Goal: Contribute content: Contribute content

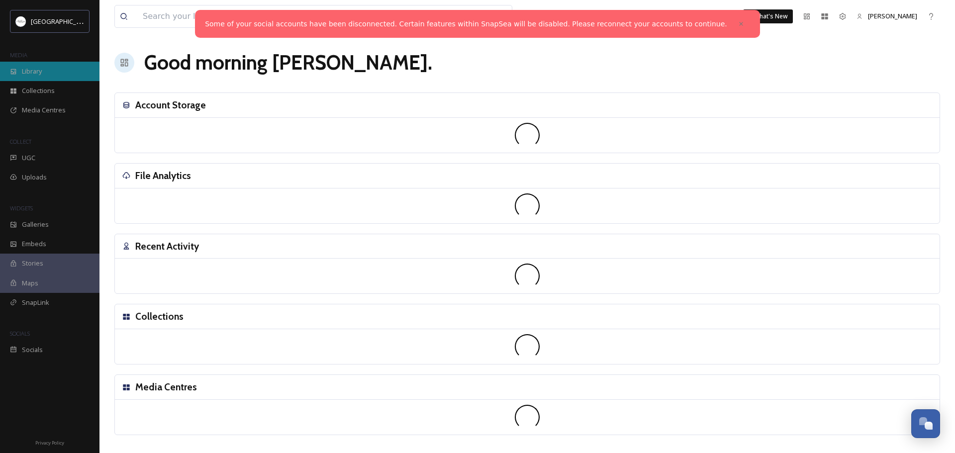
click at [32, 70] on span "Library" at bounding box center [32, 71] width 20 height 9
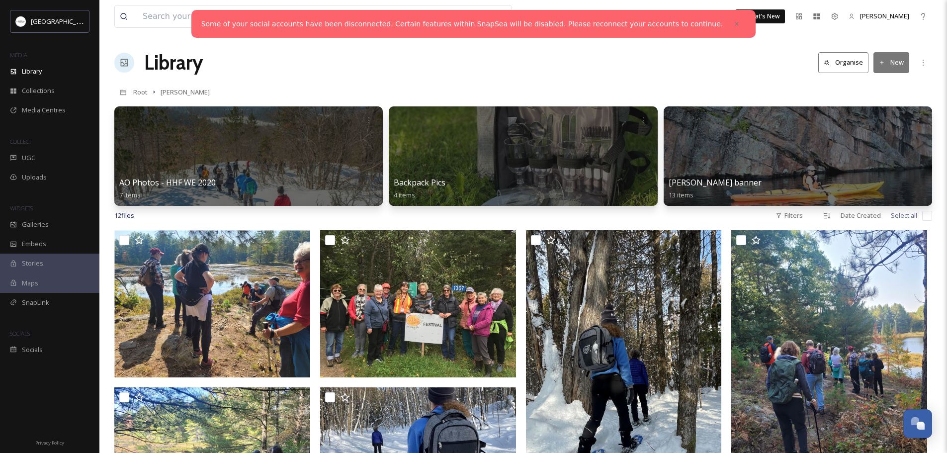
click at [881, 65] on icon at bounding box center [882, 63] width 6 height 6
click at [885, 86] on span "File Upload" at bounding box center [887, 85] width 33 height 9
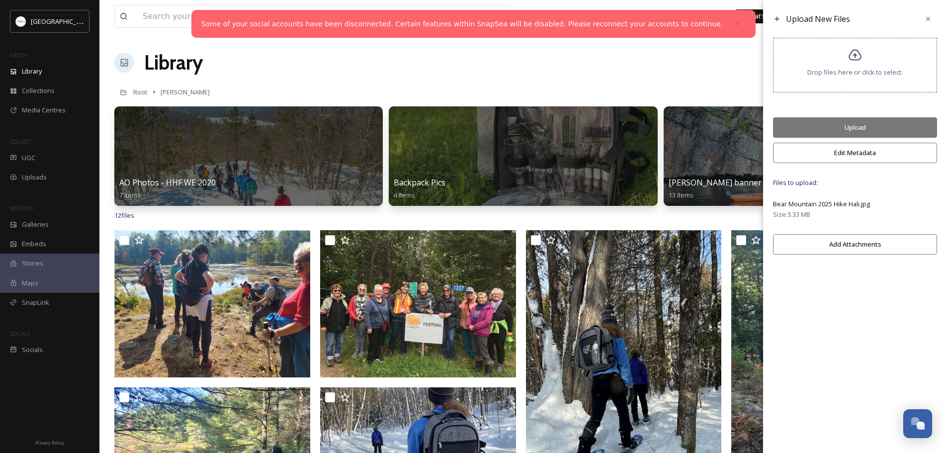
click at [855, 154] on button "Edit Metadata" at bounding box center [855, 153] width 164 height 20
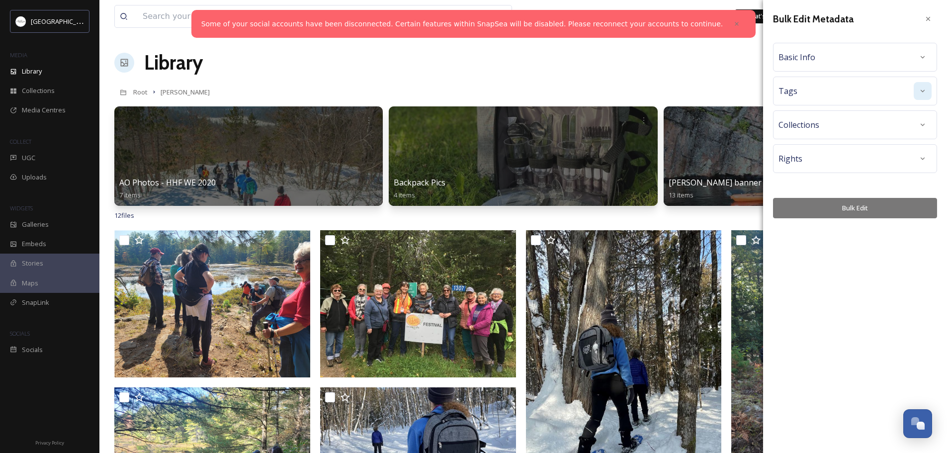
click at [923, 90] on icon at bounding box center [923, 91] width 8 height 8
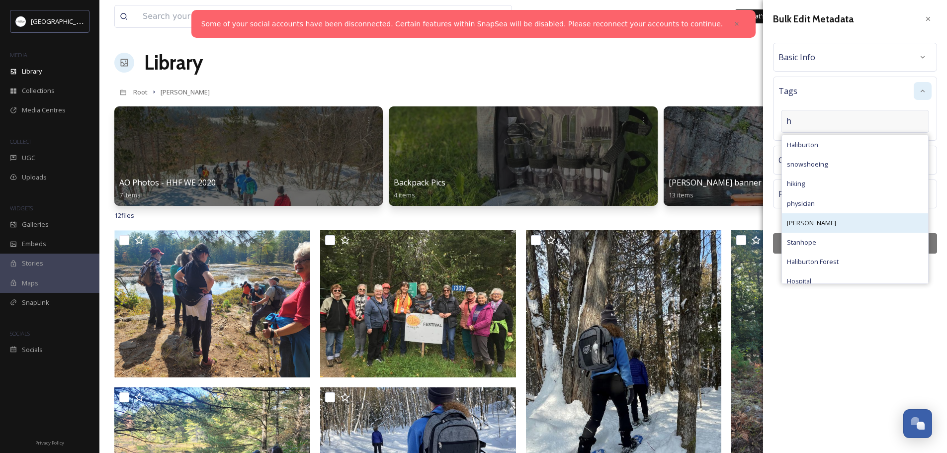
type input "h"
click at [819, 223] on span "[PERSON_NAME]" at bounding box center [811, 222] width 49 height 9
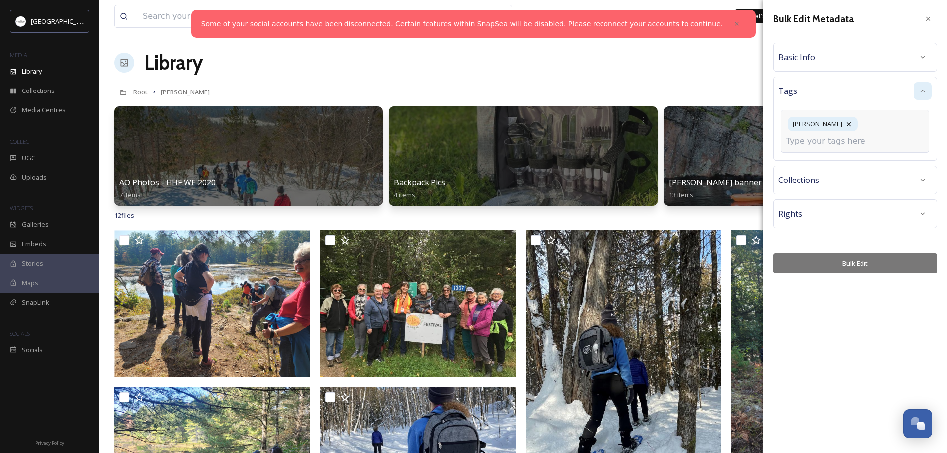
click at [878, 125] on div "[PERSON_NAME]" at bounding box center [855, 131] width 148 height 43
click at [847, 141] on input at bounding box center [836, 141] width 99 height 12
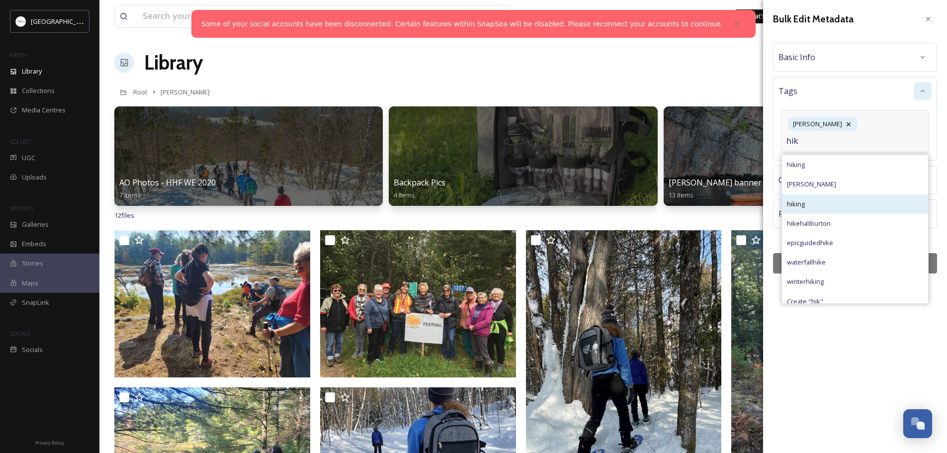
type input "hik"
click at [804, 207] on span "hiking" at bounding box center [796, 203] width 18 height 9
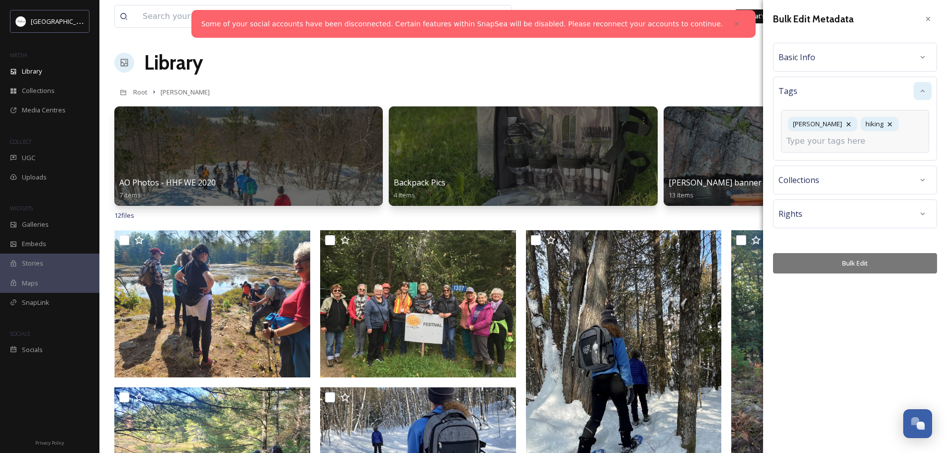
click at [858, 144] on input at bounding box center [836, 141] width 99 height 12
type input "loo"
click at [815, 165] on div "overlook" at bounding box center [855, 164] width 146 height 19
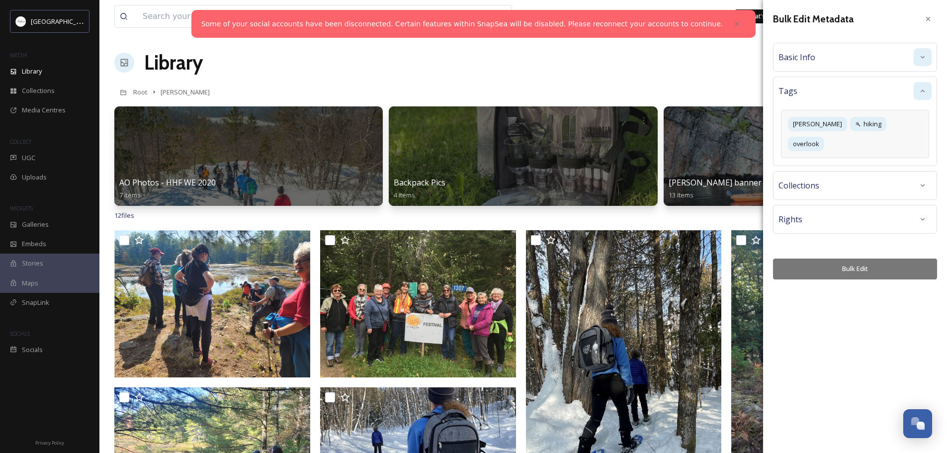
click at [919, 58] on div at bounding box center [923, 57] width 18 height 18
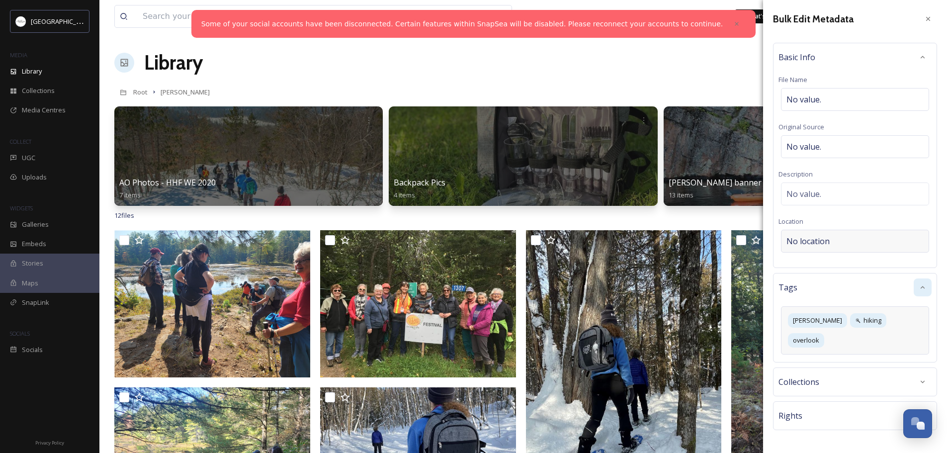
click at [840, 243] on div "No location" at bounding box center [855, 241] width 148 height 23
click at [835, 242] on input at bounding box center [855, 241] width 147 height 22
type input "Bear Mountain"
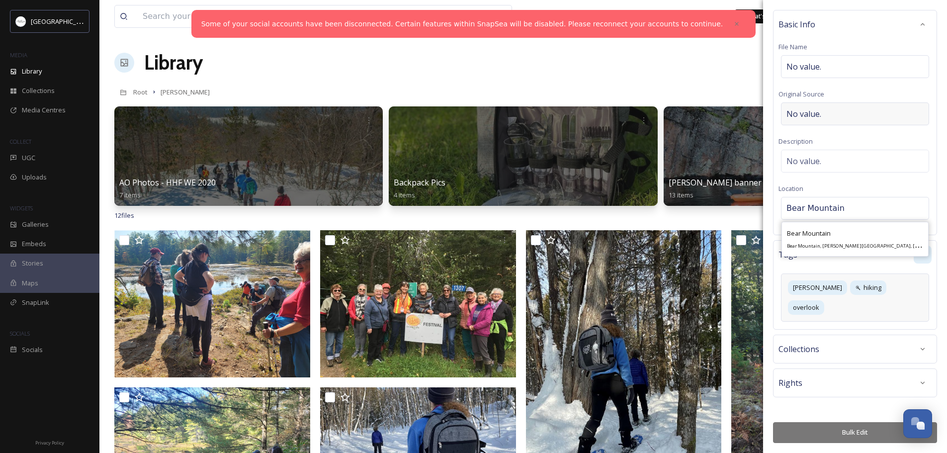
click at [830, 112] on div "No value." at bounding box center [855, 113] width 148 height 23
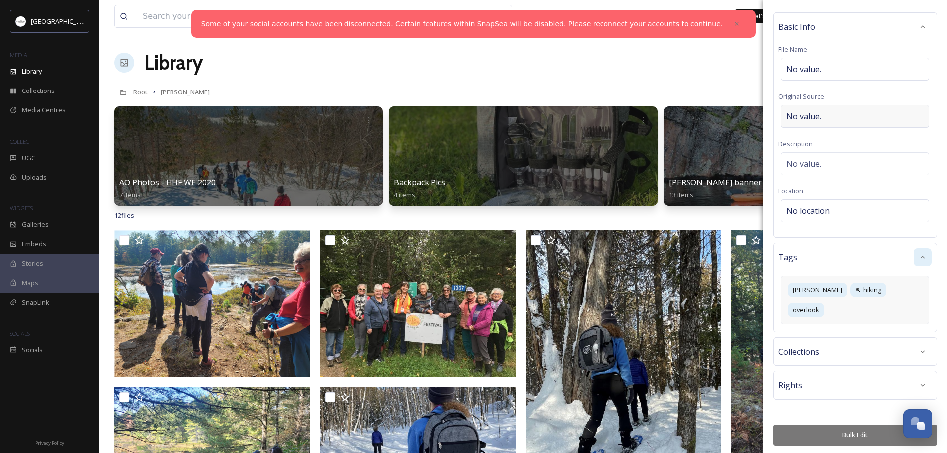
click at [817, 117] on span "No value." at bounding box center [804, 116] width 35 height 12
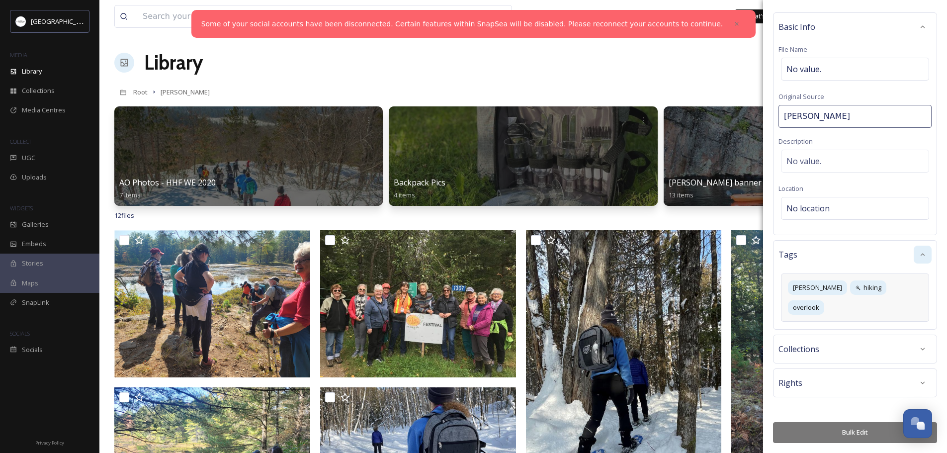
type input "[PERSON_NAME]"
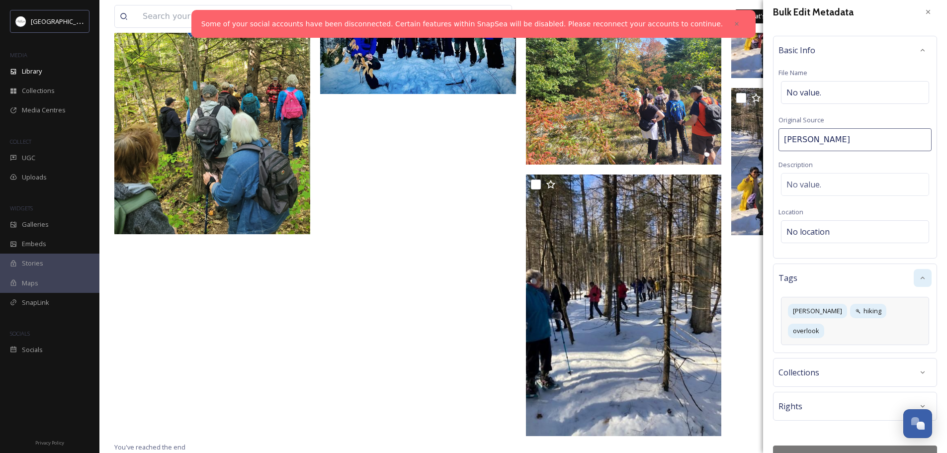
scroll to position [0, 0]
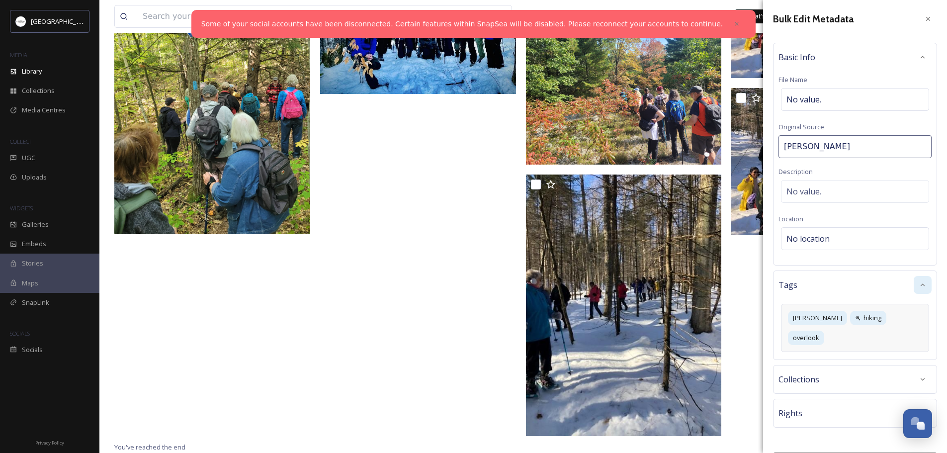
click at [866, 63] on div "Basic Info" at bounding box center [855, 57] width 153 height 18
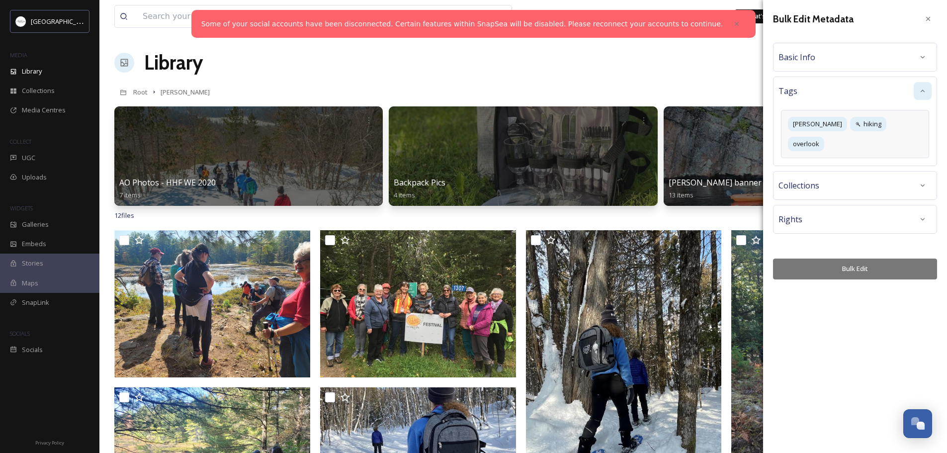
click at [836, 57] on div "Basic Info" at bounding box center [855, 57] width 153 height 18
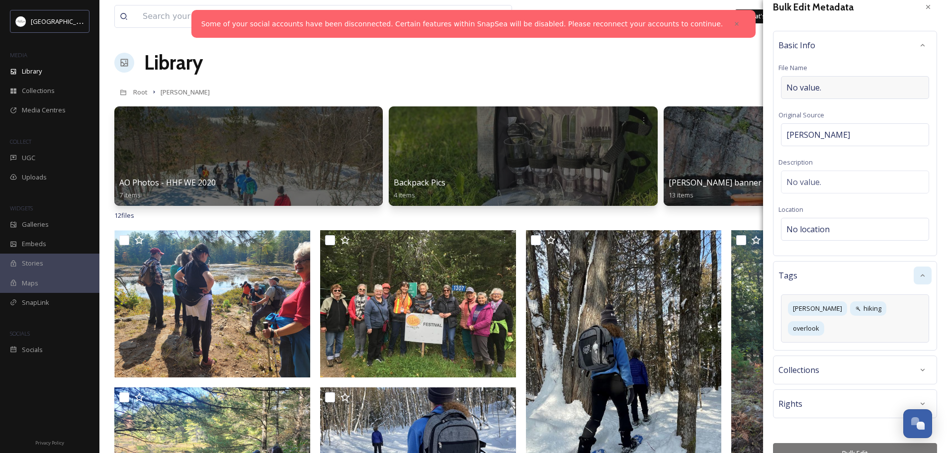
scroll to position [33, 0]
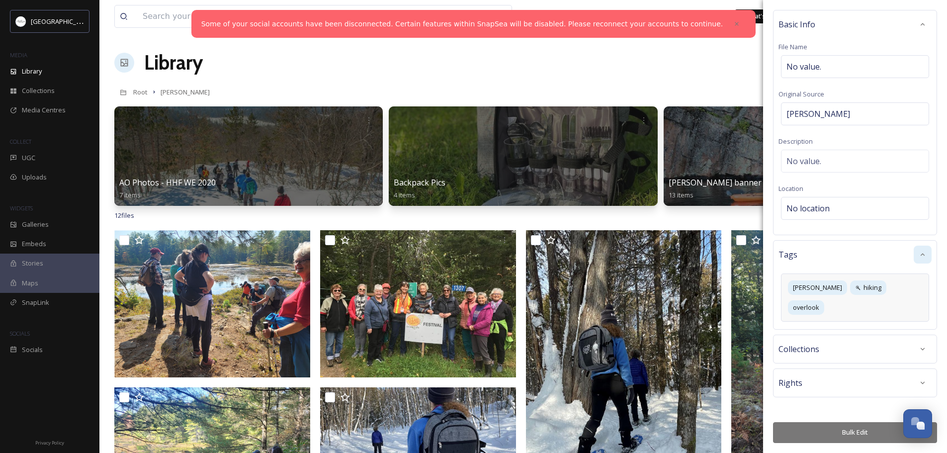
click at [867, 436] on button "Bulk Edit" at bounding box center [855, 432] width 164 height 20
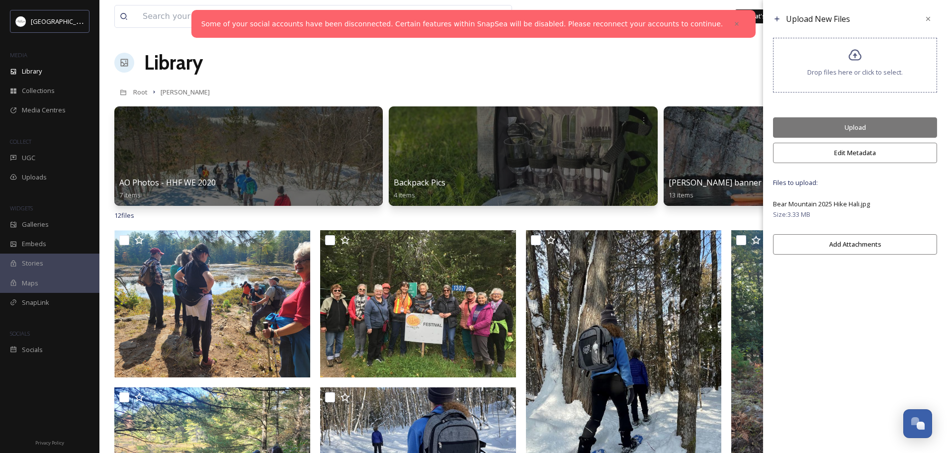
click at [870, 127] on button "Upload" at bounding box center [855, 127] width 164 height 20
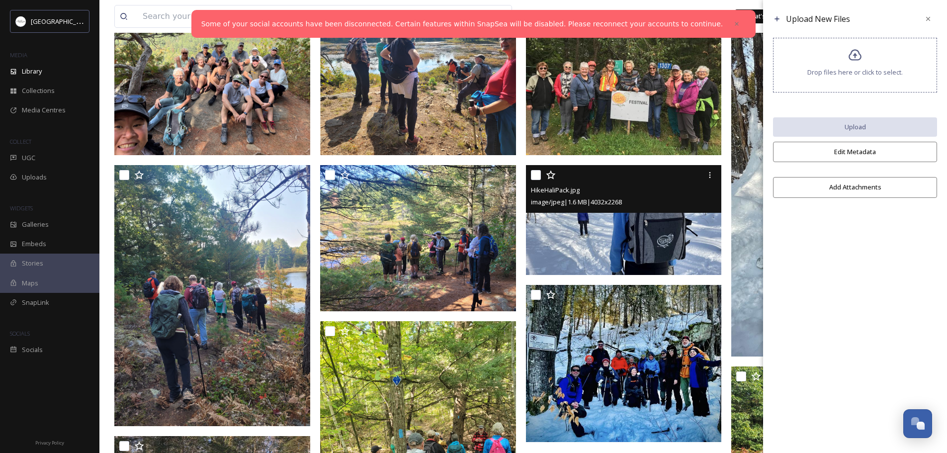
scroll to position [0, 0]
